Goal: Task Accomplishment & Management: Complete application form

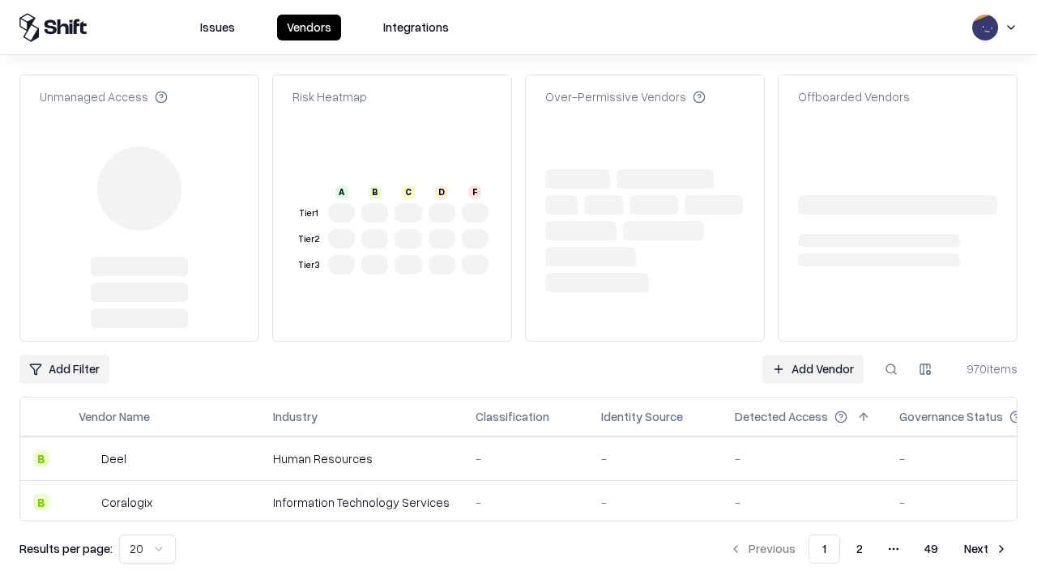
click at [813, 355] on link "Add Vendor" at bounding box center [813, 369] width 101 height 29
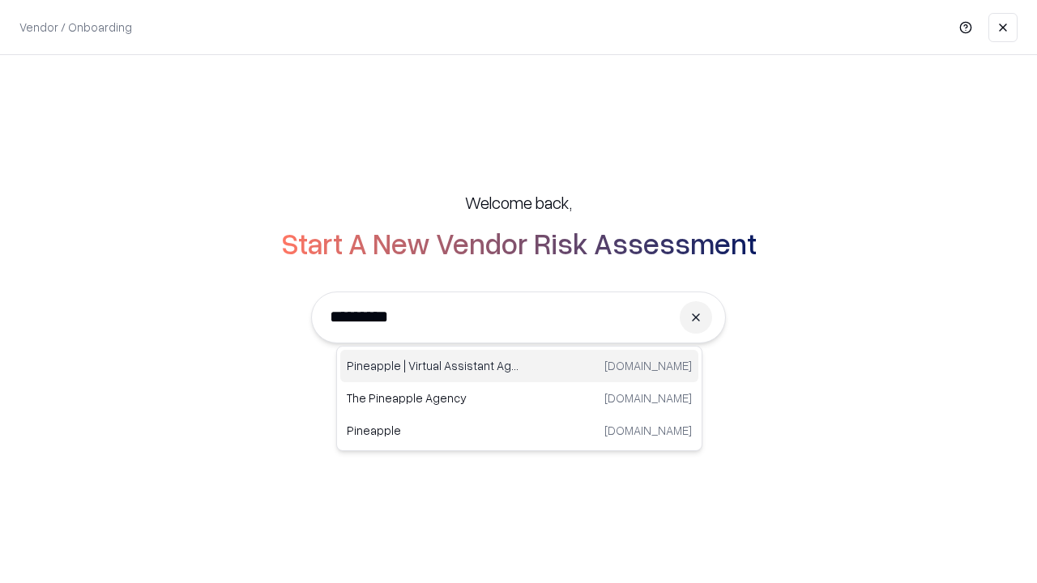
click at [519, 366] on div "Pineapple | Virtual Assistant Agency [DOMAIN_NAME]" at bounding box center [519, 366] width 358 height 32
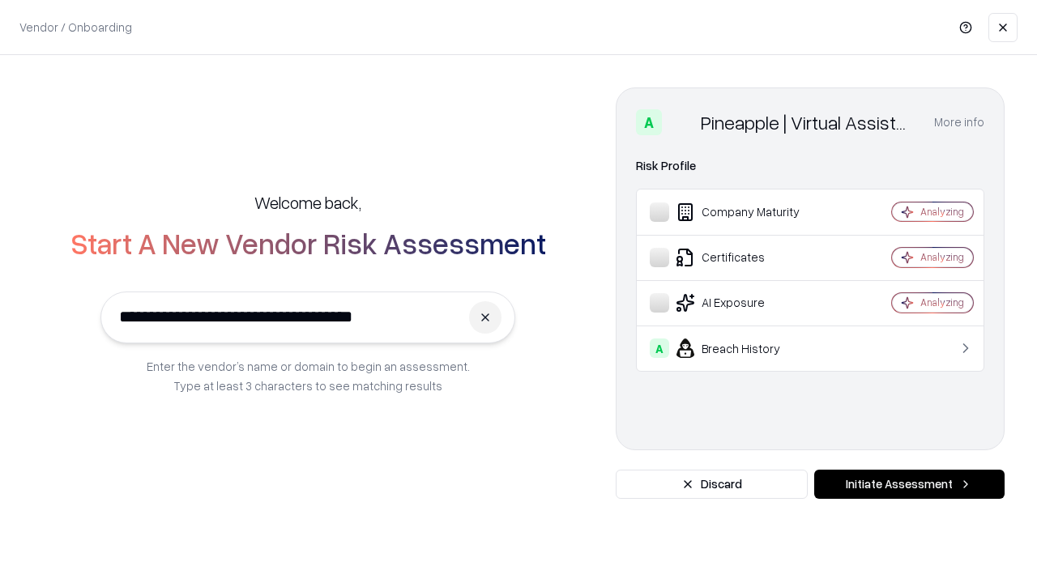
type input "**********"
click at [909, 485] on button "Initiate Assessment" at bounding box center [909, 484] width 190 height 29
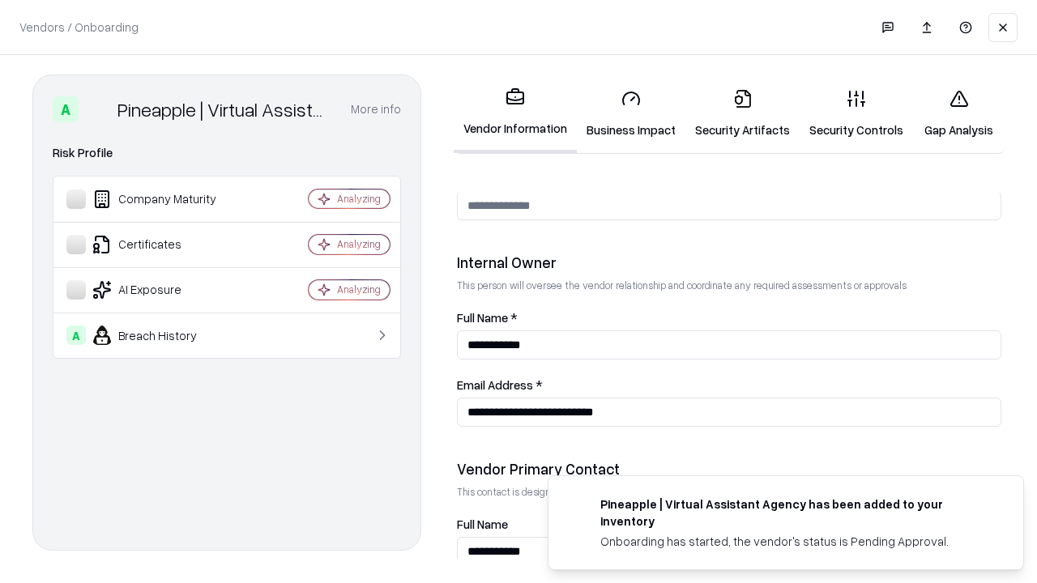
scroll to position [839, 0]
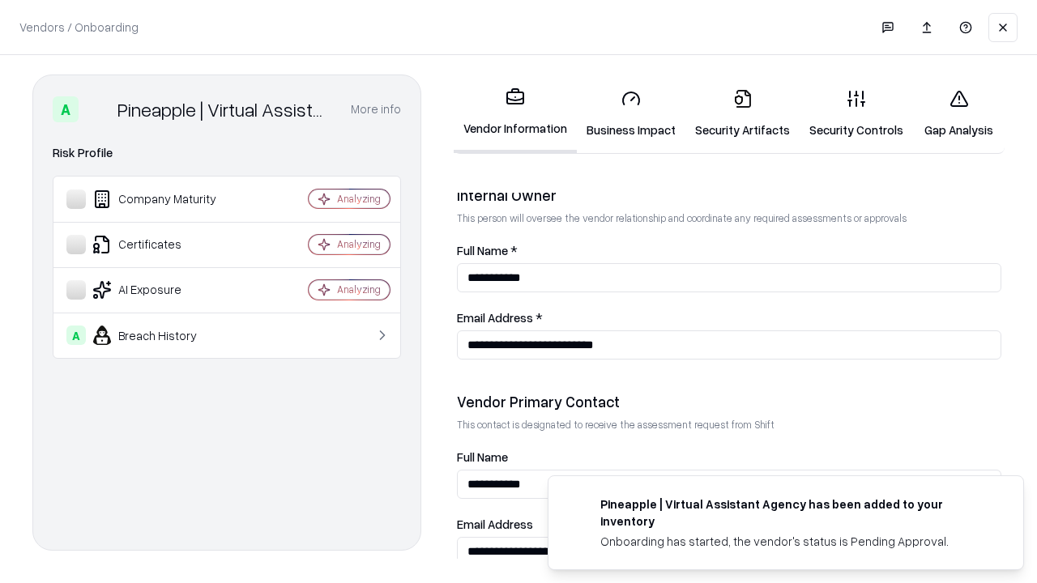
click at [631, 113] on link "Business Impact" at bounding box center [631, 113] width 109 height 75
click at [742, 113] on link "Security Artifacts" at bounding box center [743, 113] width 114 height 75
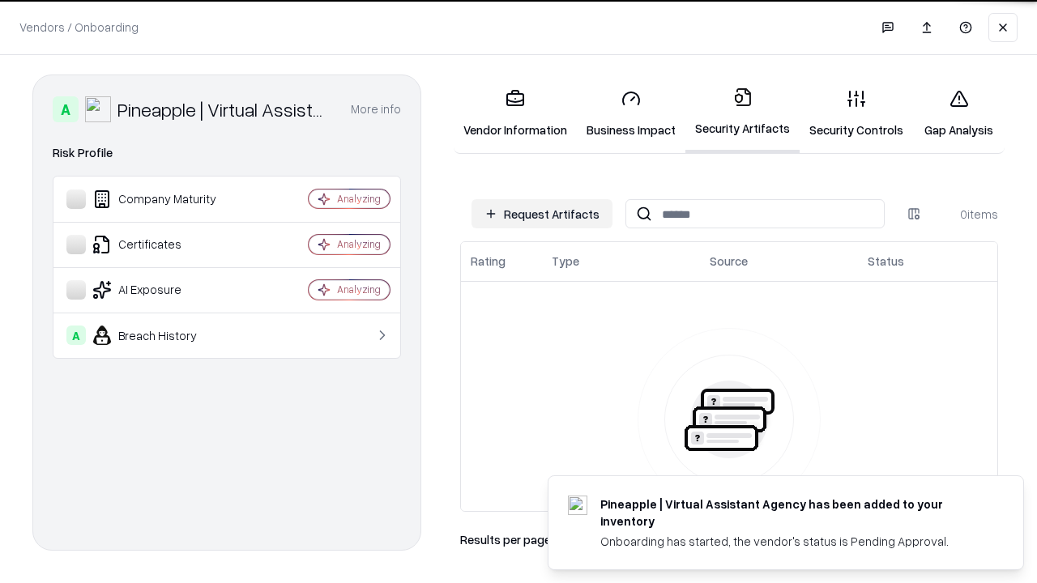
click at [542, 214] on button "Request Artifacts" at bounding box center [542, 213] width 141 height 29
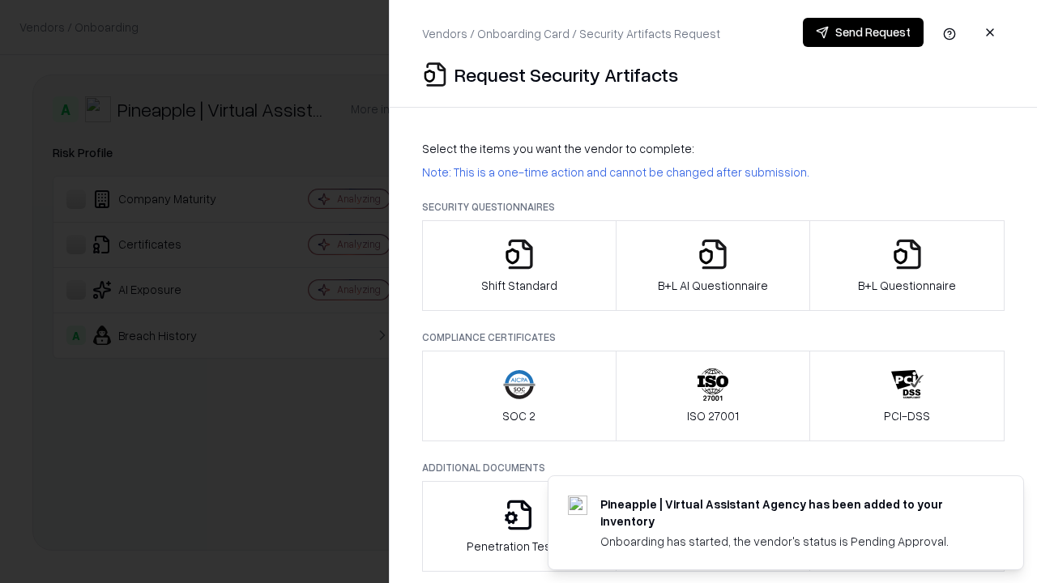
click at [519, 266] on icon "button" at bounding box center [519, 254] width 32 height 32
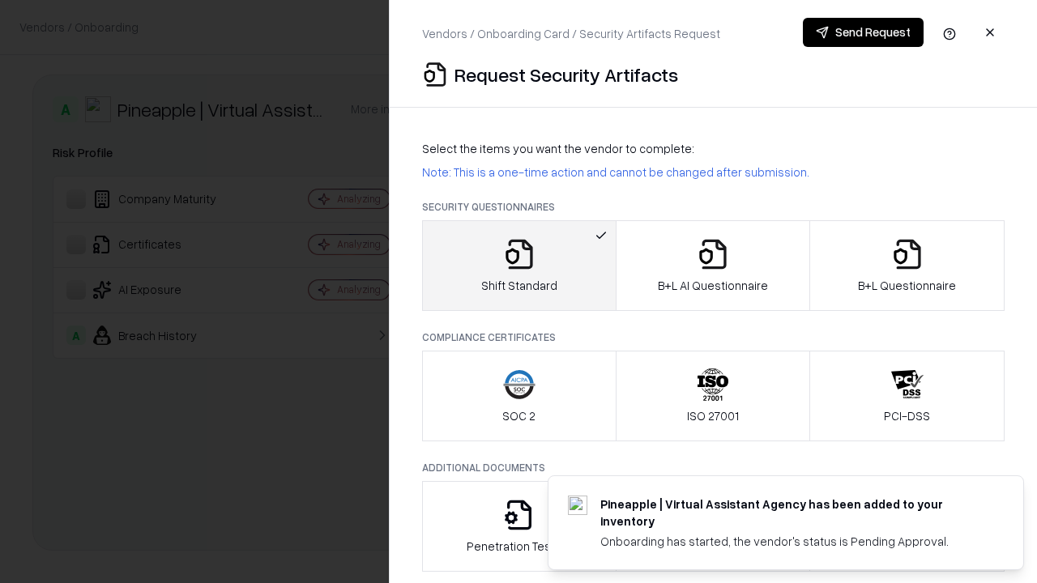
click at [863, 32] on button "Send Request" at bounding box center [863, 32] width 121 height 29
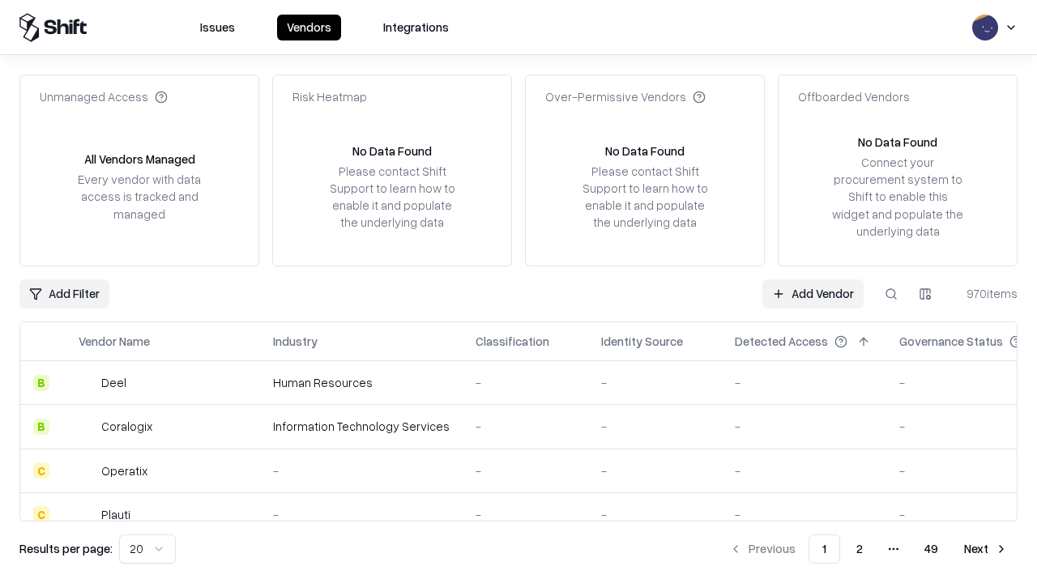
click at [891, 293] on button at bounding box center [891, 294] width 29 height 29
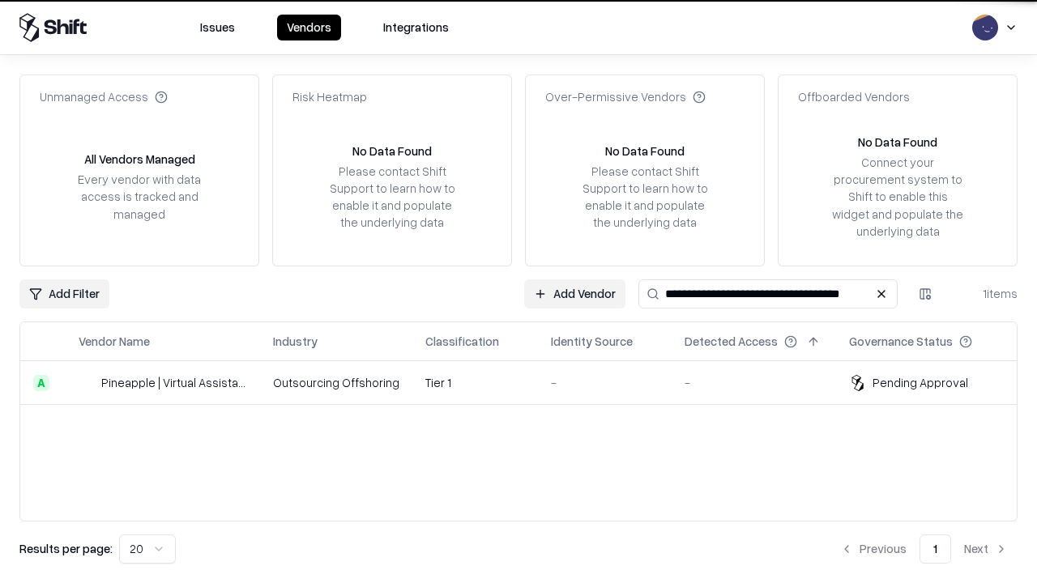
type input "**********"
click at [528, 382] on td "Tier 1" at bounding box center [475, 383] width 126 height 44
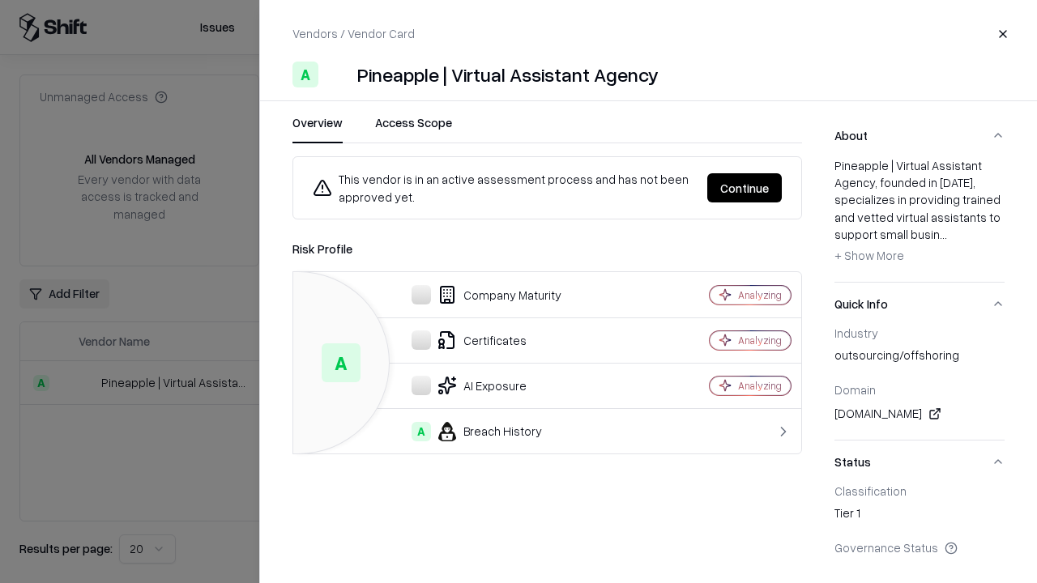
click at [745, 188] on button "Continue" at bounding box center [744, 187] width 75 height 29
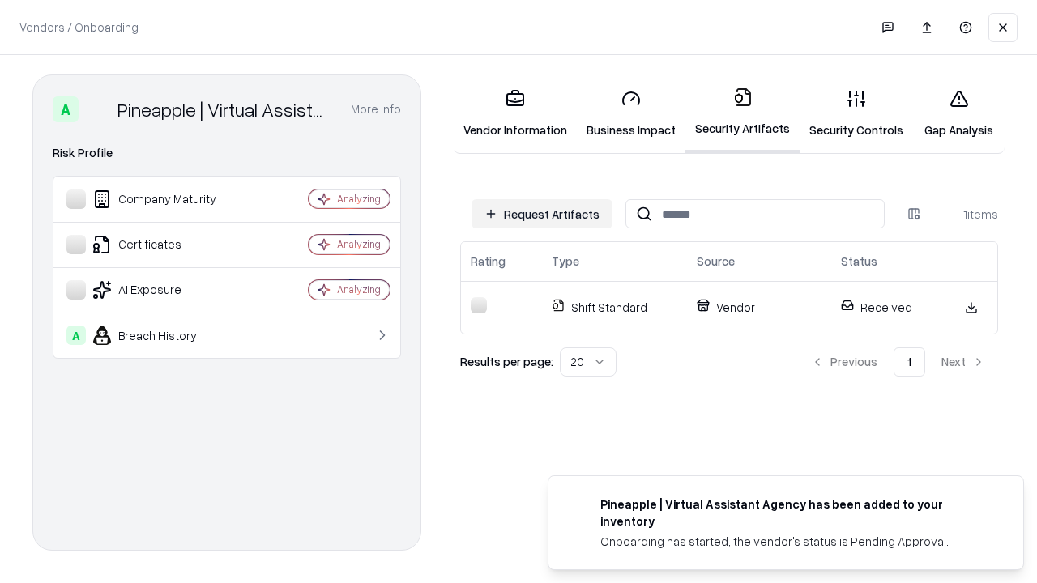
click at [857, 113] on link "Security Controls" at bounding box center [856, 113] width 113 height 75
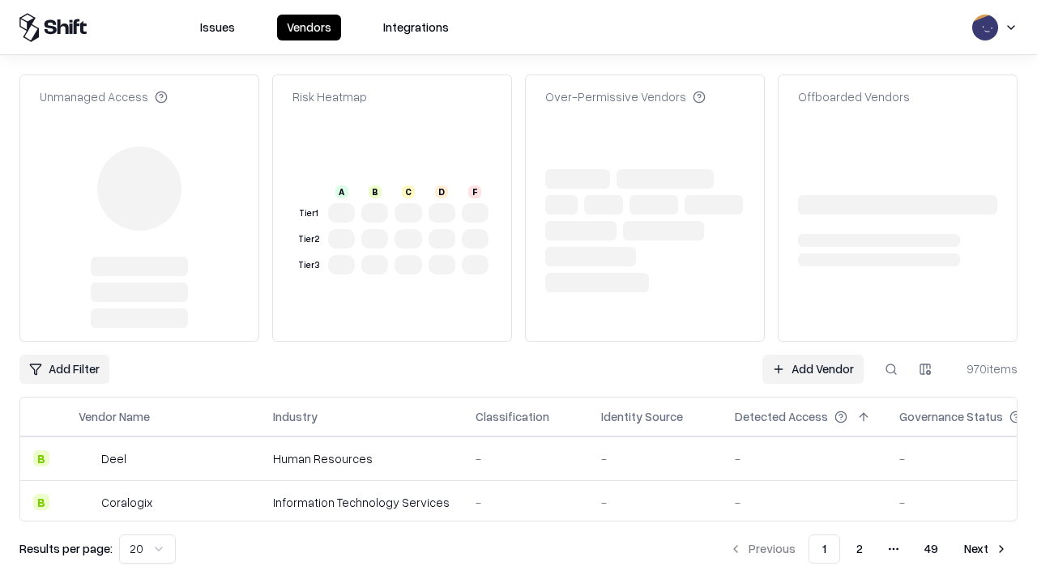
click at [813, 355] on link "Add Vendor" at bounding box center [813, 369] width 101 height 29
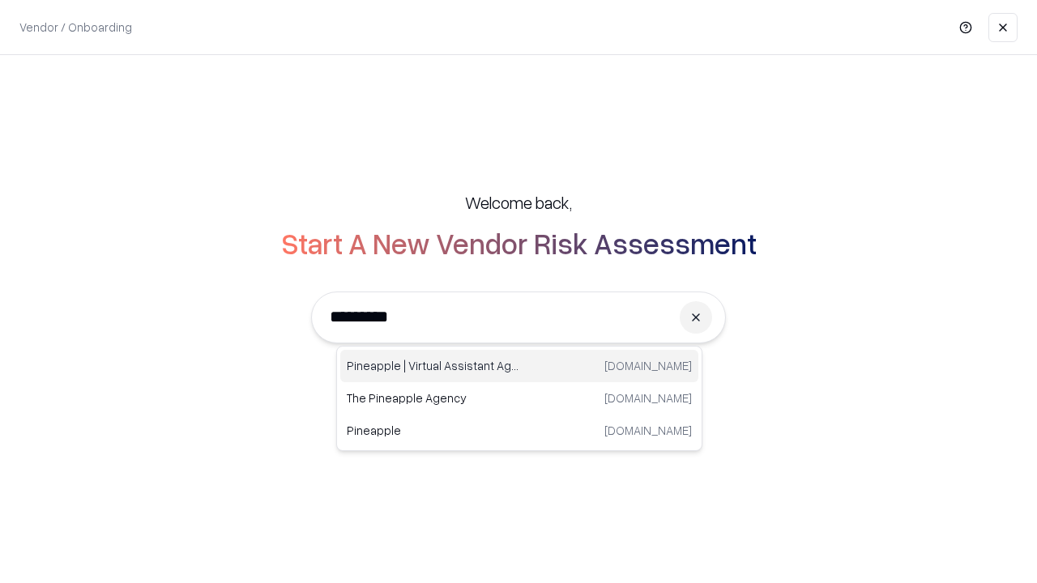
click at [519, 366] on div "Pineapple | Virtual Assistant Agency [DOMAIN_NAME]" at bounding box center [519, 366] width 358 height 32
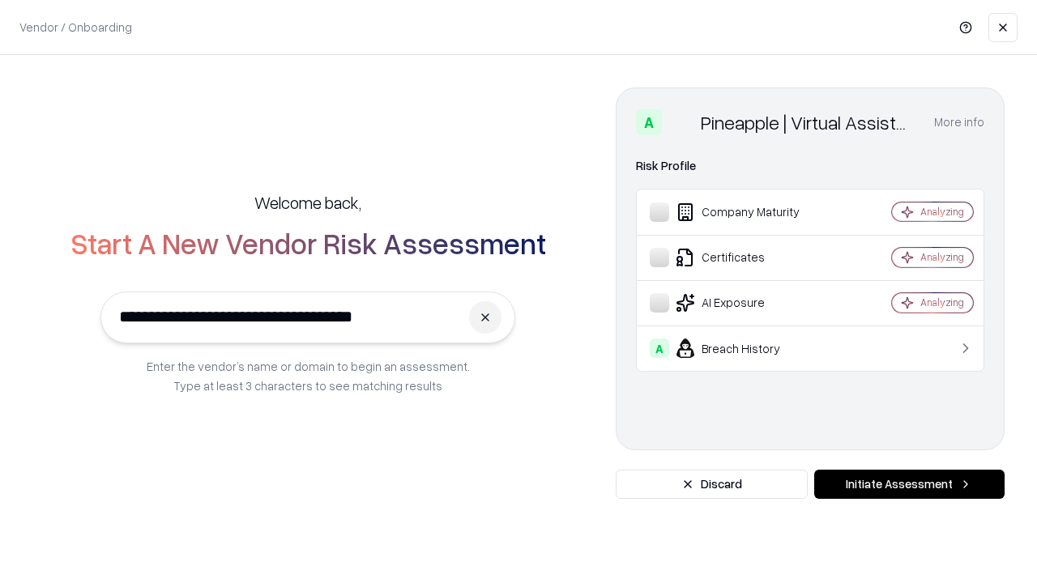
type input "**********"
click at [909, 485] on button "Initiate Assessment" at bounding box center [909, 484] width 190 height 29
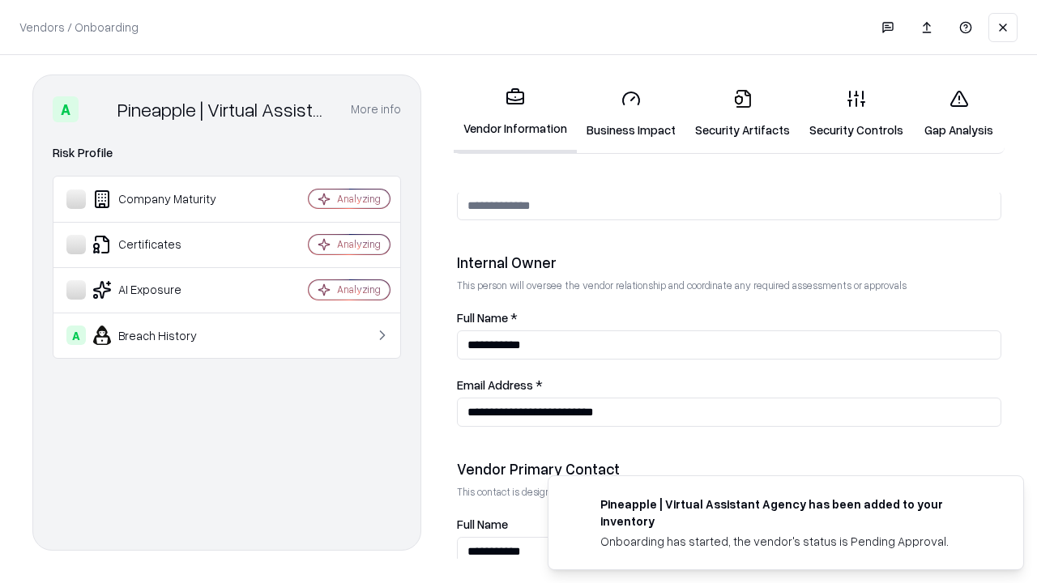
scroll to position [839, 0]
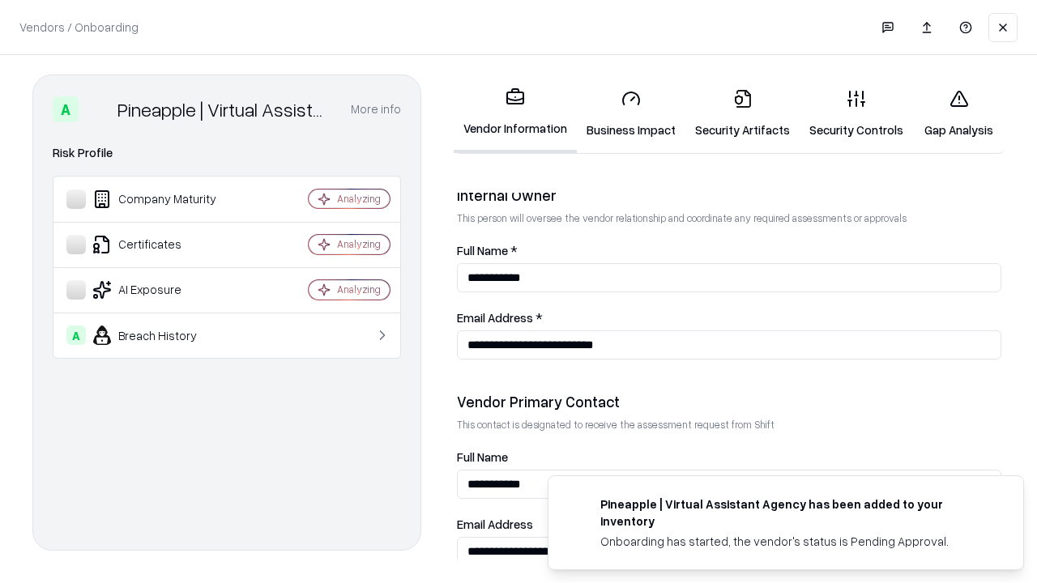
click at [959, 113] on link "Gap Analysis" at bounding box center [959, 113] width 92 height 75
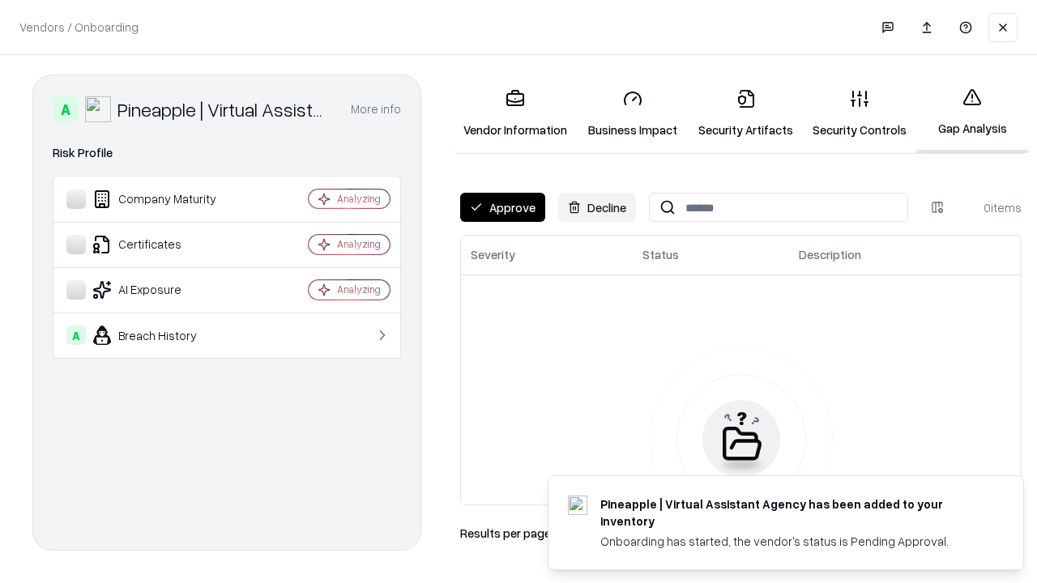
click at [502, 207] on button "Approve" at bounding box center [502, 207] width 85 height 29
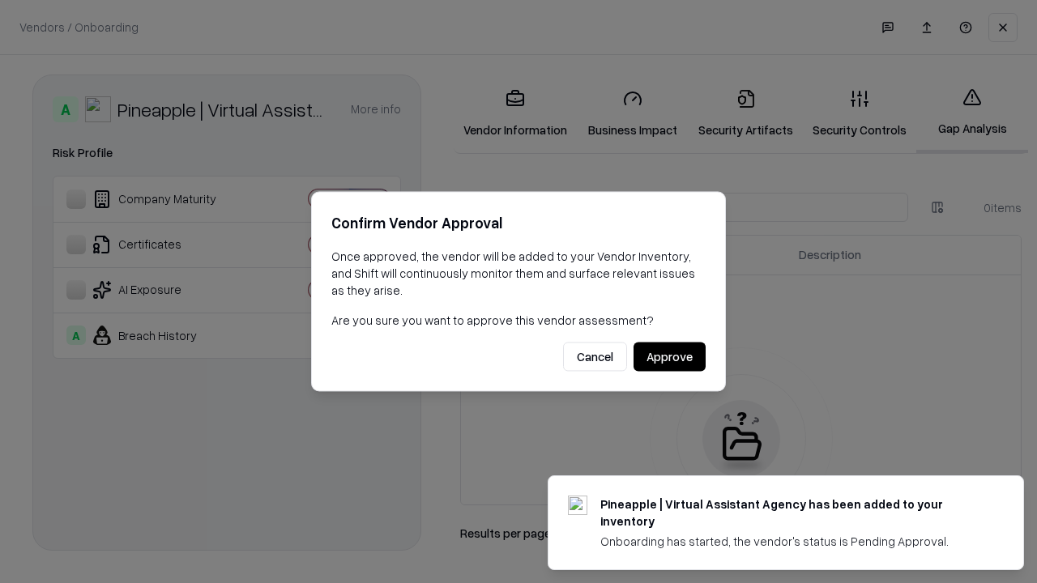
click at [669, 357] on button "Approve" at bounding box center [670, 357] width 72 height 29
